Goal: Navigation & Orientation: Find specific page/section

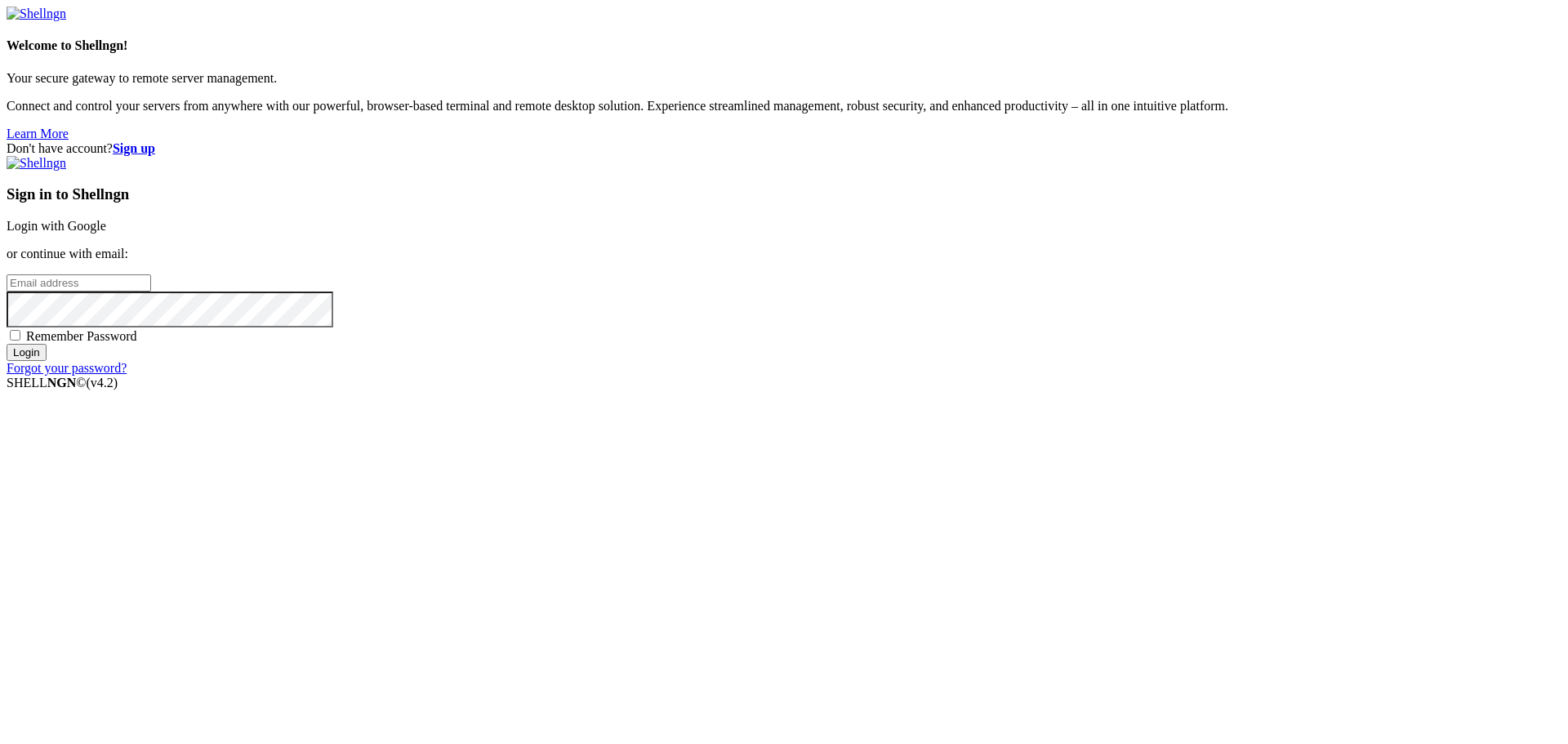
click at [106, 232] on link "Login with Google" at bounding box center [56, 225] width 99 height 14
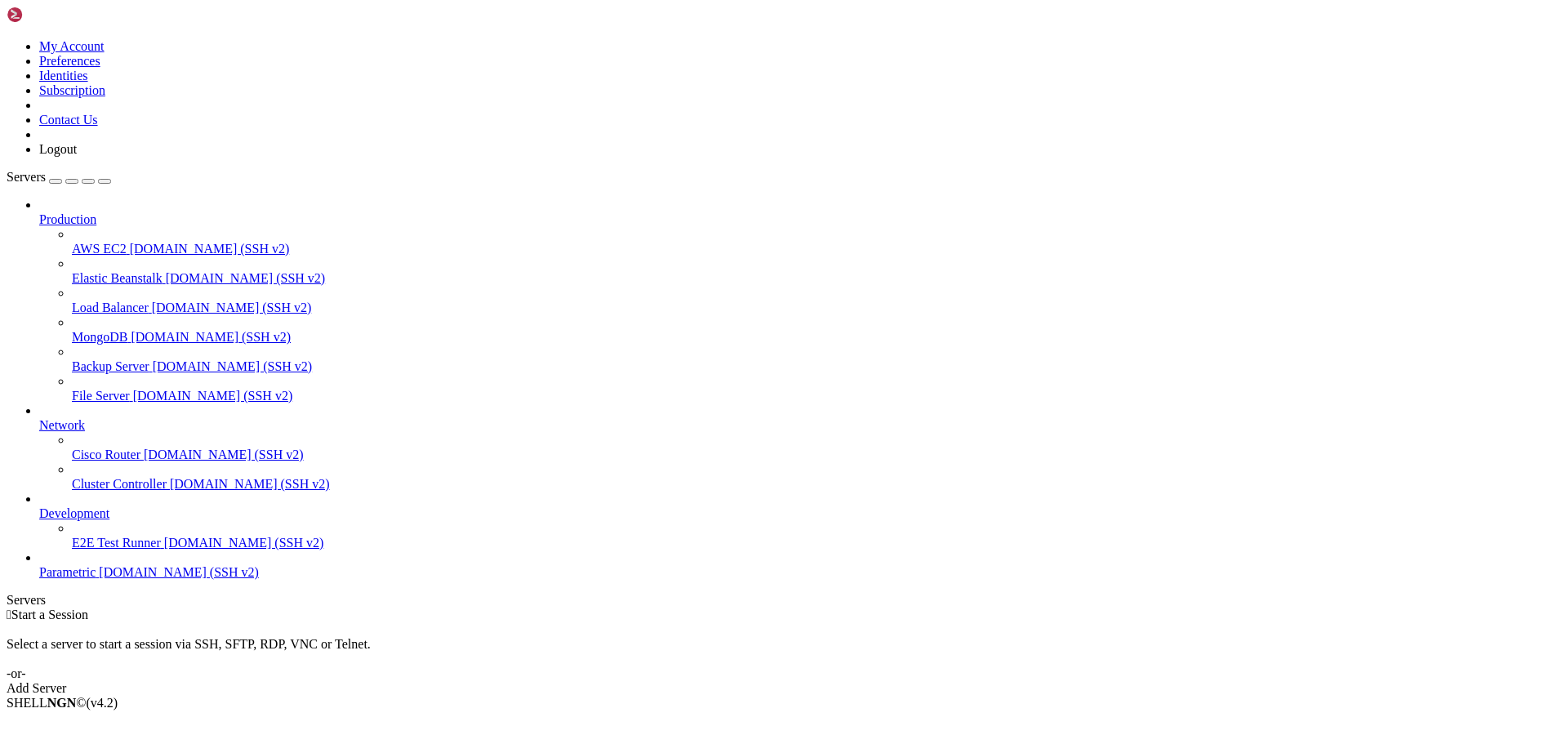
click at [96, 579] on span "Parametric" at bounding box center [67, 571] width 56 height 14
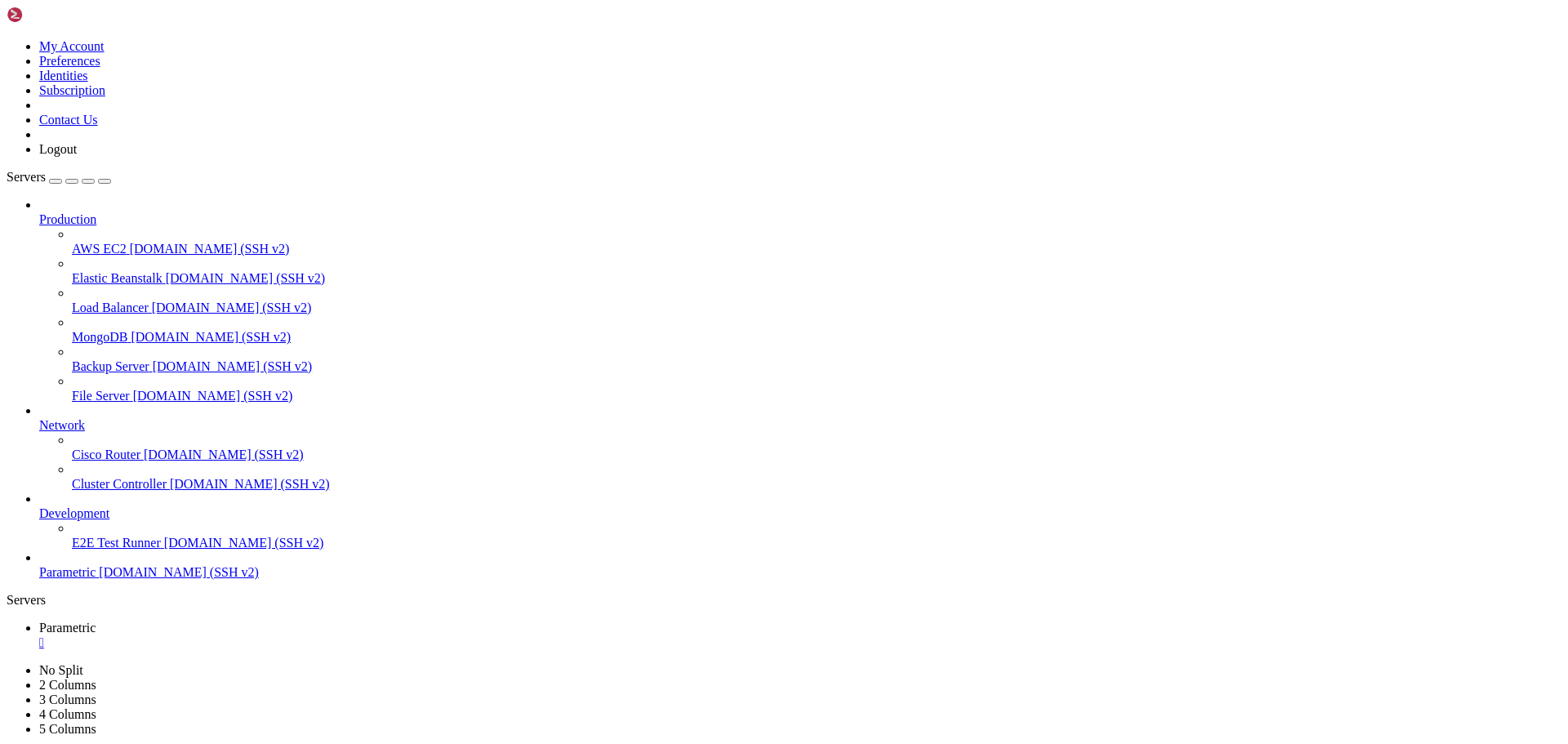
drag, startPoint x: 892, startPoint y: 225, endPoint x: 685, endPoint y: 179, distance: 212.0
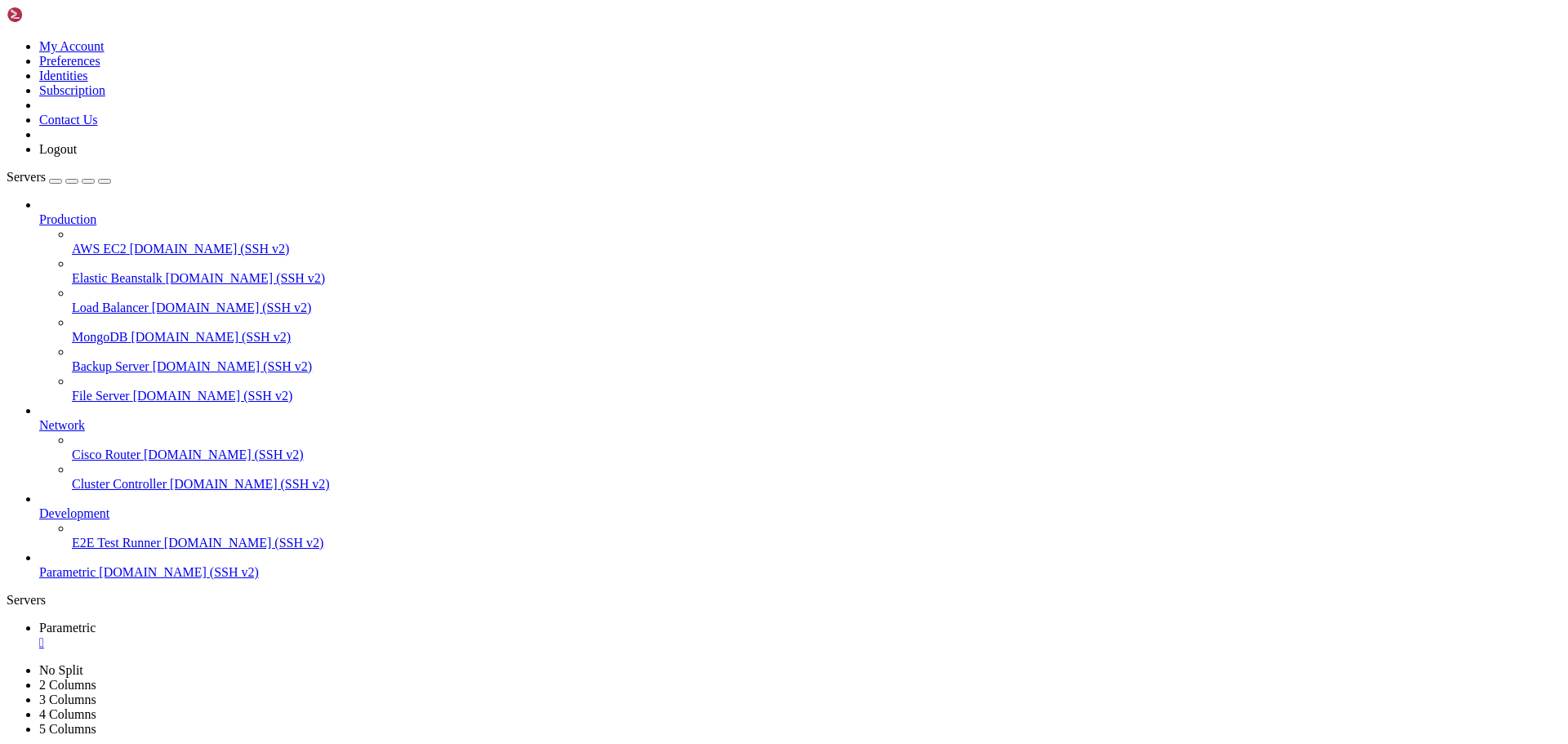
drag, startPoint x: 542, startPoint y: 1557, endPoint x: 435, endPoint y: 1519, distance: 113.5
